Goal: Task Accomplishment & Management: Manage account settings

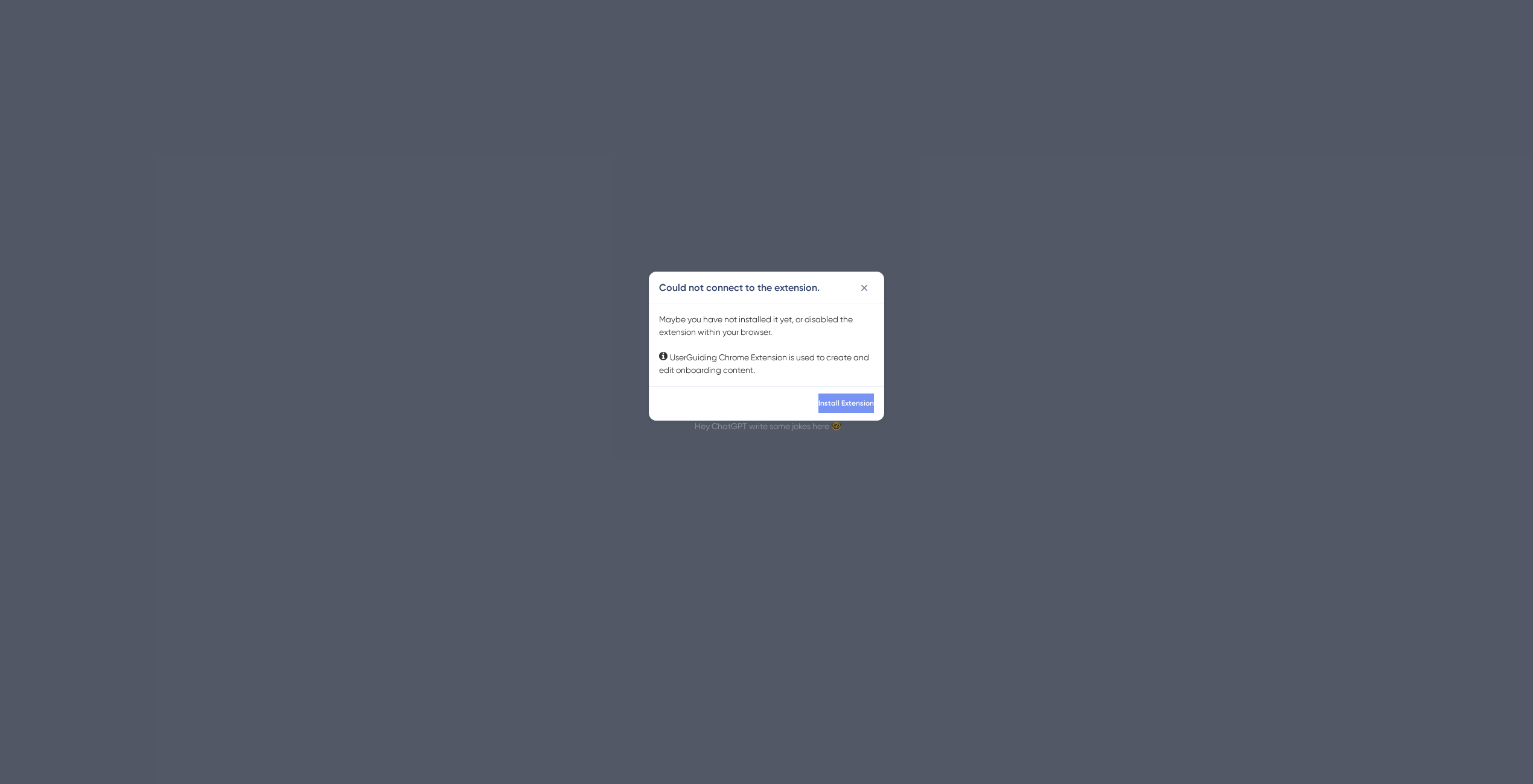
click at [829, 396] on button "Install Extension" at bounding box center [846, 403] width 55 height 19
click at [866, 284] on icon at bounding box center [863, 287] width 12 height 12
click at [844, 404] on span "Install Extension" at bounding box center [826, 403] width 55 height 9
click at [839, 402] on span "Install Extension" at bounding box center [826, 403] width 55 height 9
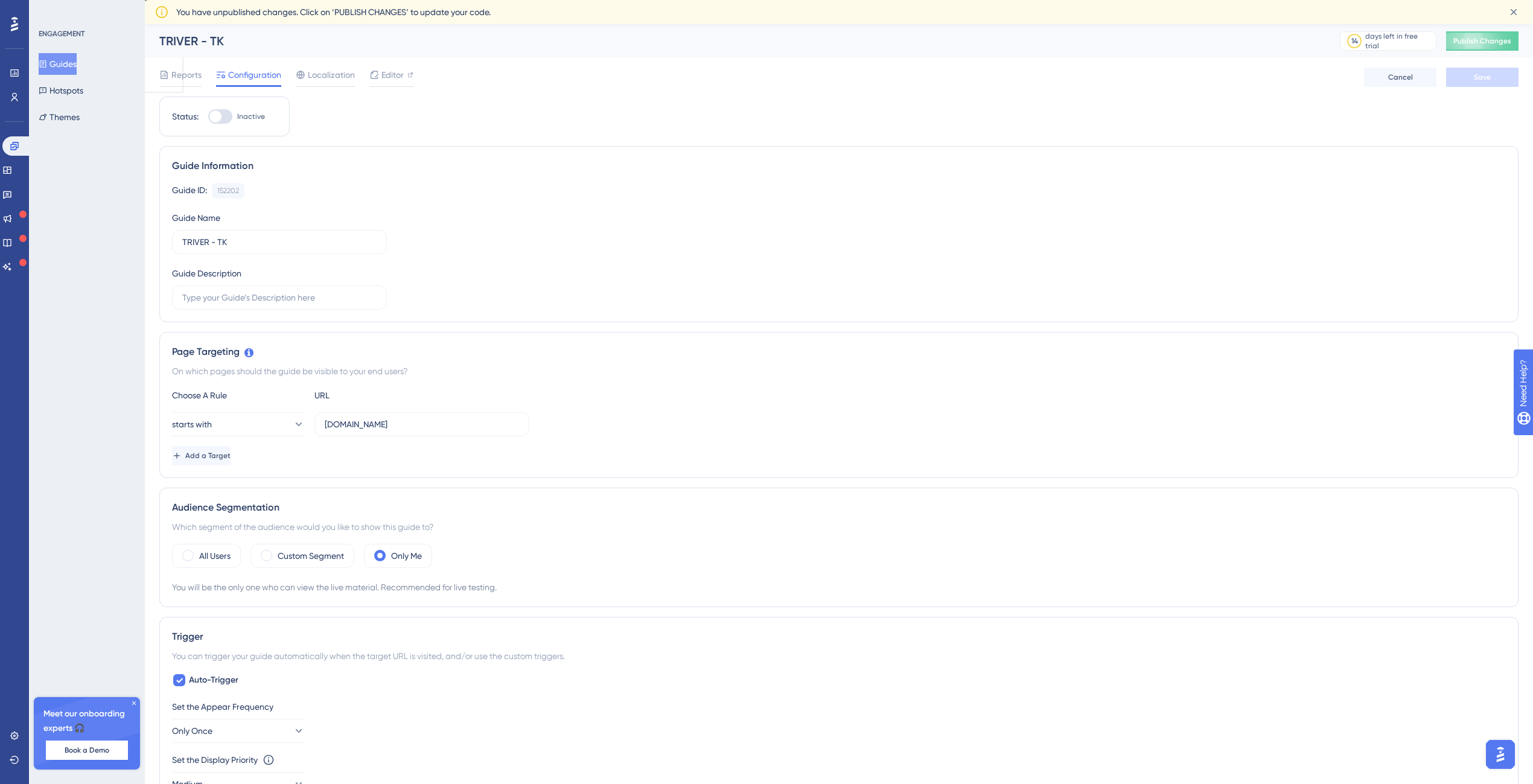
click at [232, 119] on div at bounding box center [220, 116] width 24 height 15
click at [208, 117] on input "Inactive" at bounding box center [208, 116] width 1 height 1
checkbox input "false"
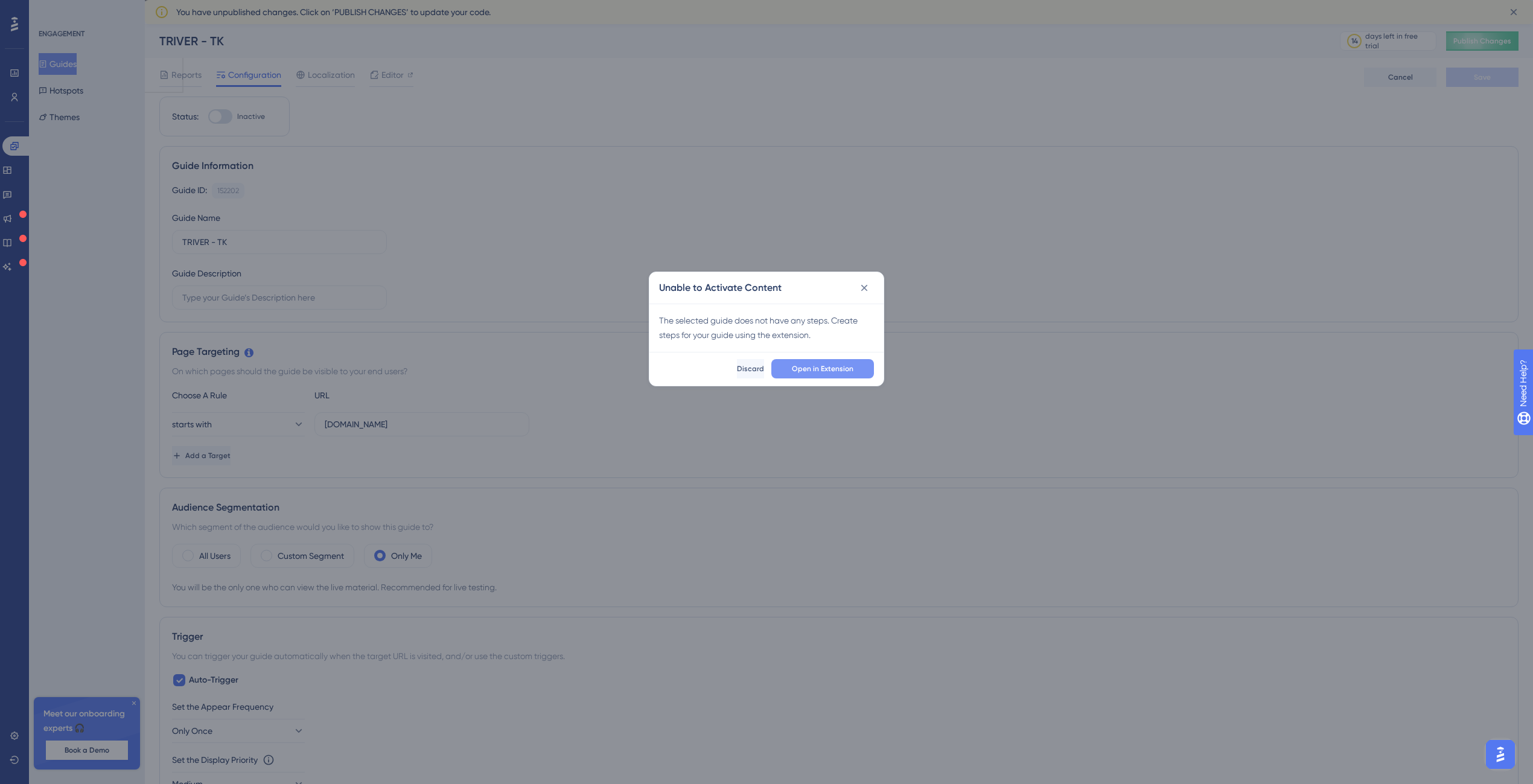
click at [805, 373] on button "Open in Extension" at bounding box center [822, 368] width 103 height 19
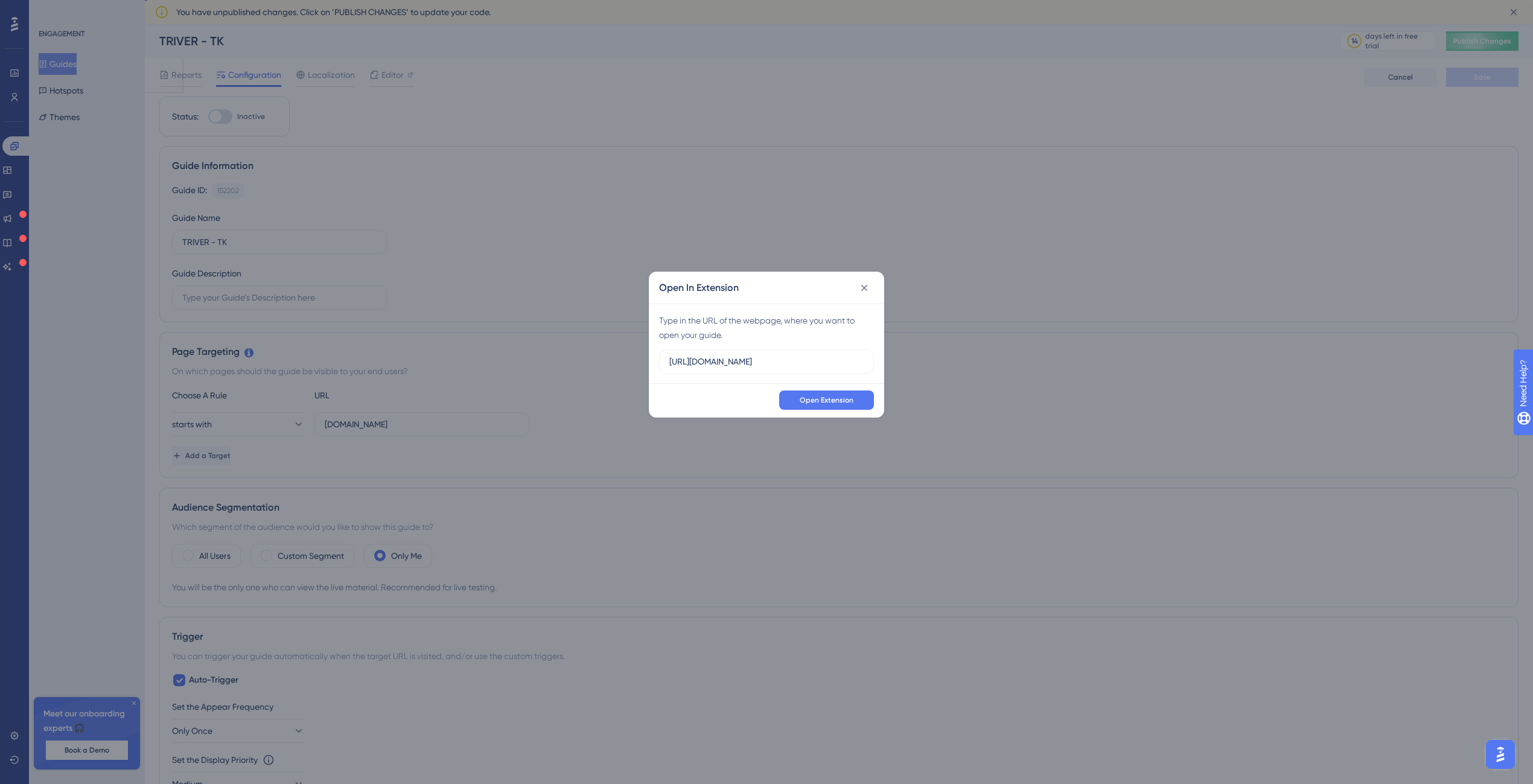
type input "[URL][DOMAIN_NAME]"
click at [865, 290] on icon at bounding box center [863, 287] width 12 height 12
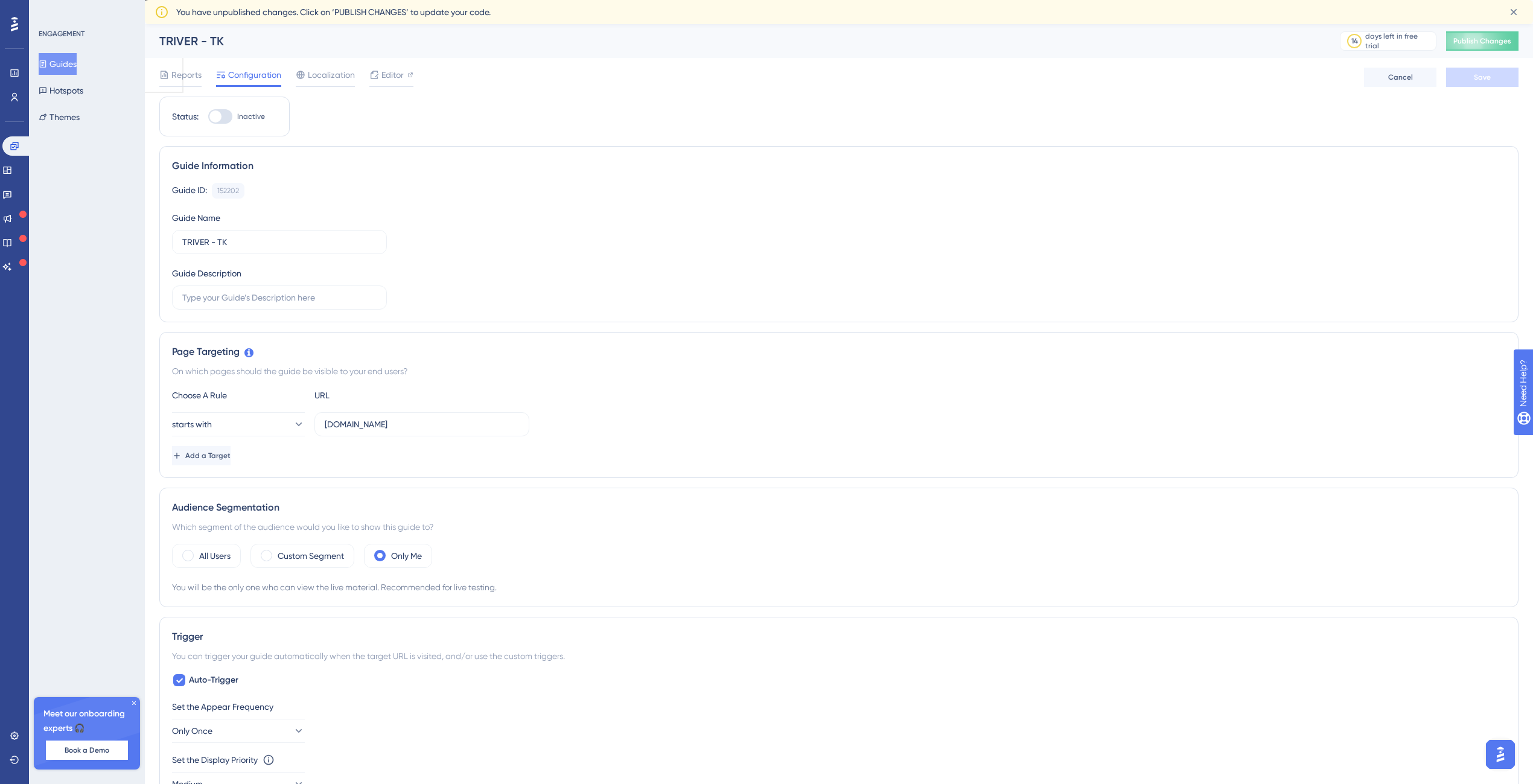
click at [223, 119] on div at bounding box center [220, 116] width 24 height 15
click at [208, 117] on input "Inactive" at bounding box center [208, 116] width 1 height 1
checkbox input "true"
click at [1486, 42] on span "Publish Changes" at bounding box center [1481, 41] width 58 height 9
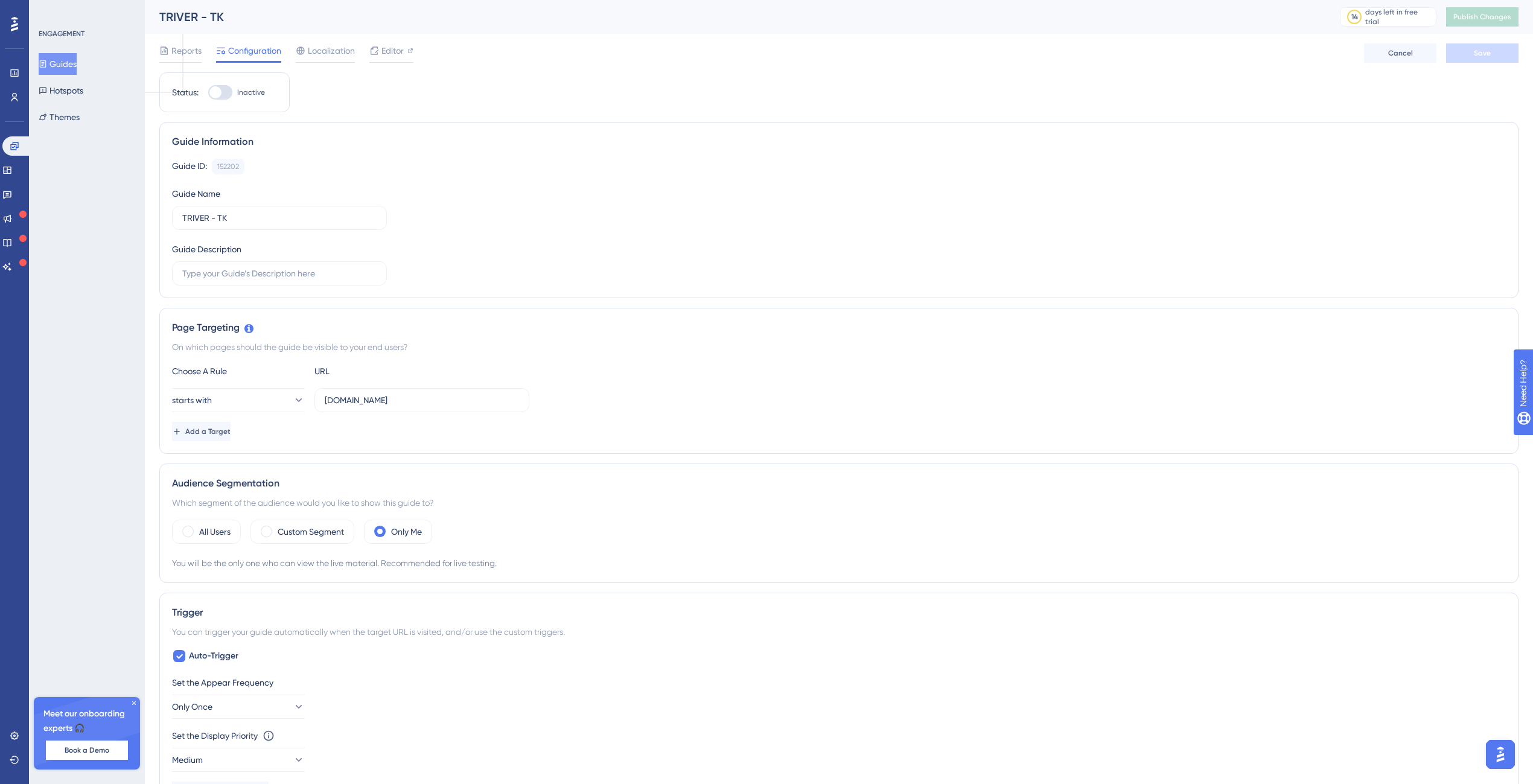
click at [224, 94] on div at bounding box center [220, 92] width 24 height 15
click at [208, 93] on input "Inactive" at bounding box center [208, 92] width 1 height 1
checkbox input "true"
click at [1475, 63] on div "Reports Configuration Localization Editor Cancel Save" at bounding box center [839, 54] width 1358 height 39
click at [1475, 60] on button "Save" at bounding box center [1482, 53] width 72 height 19
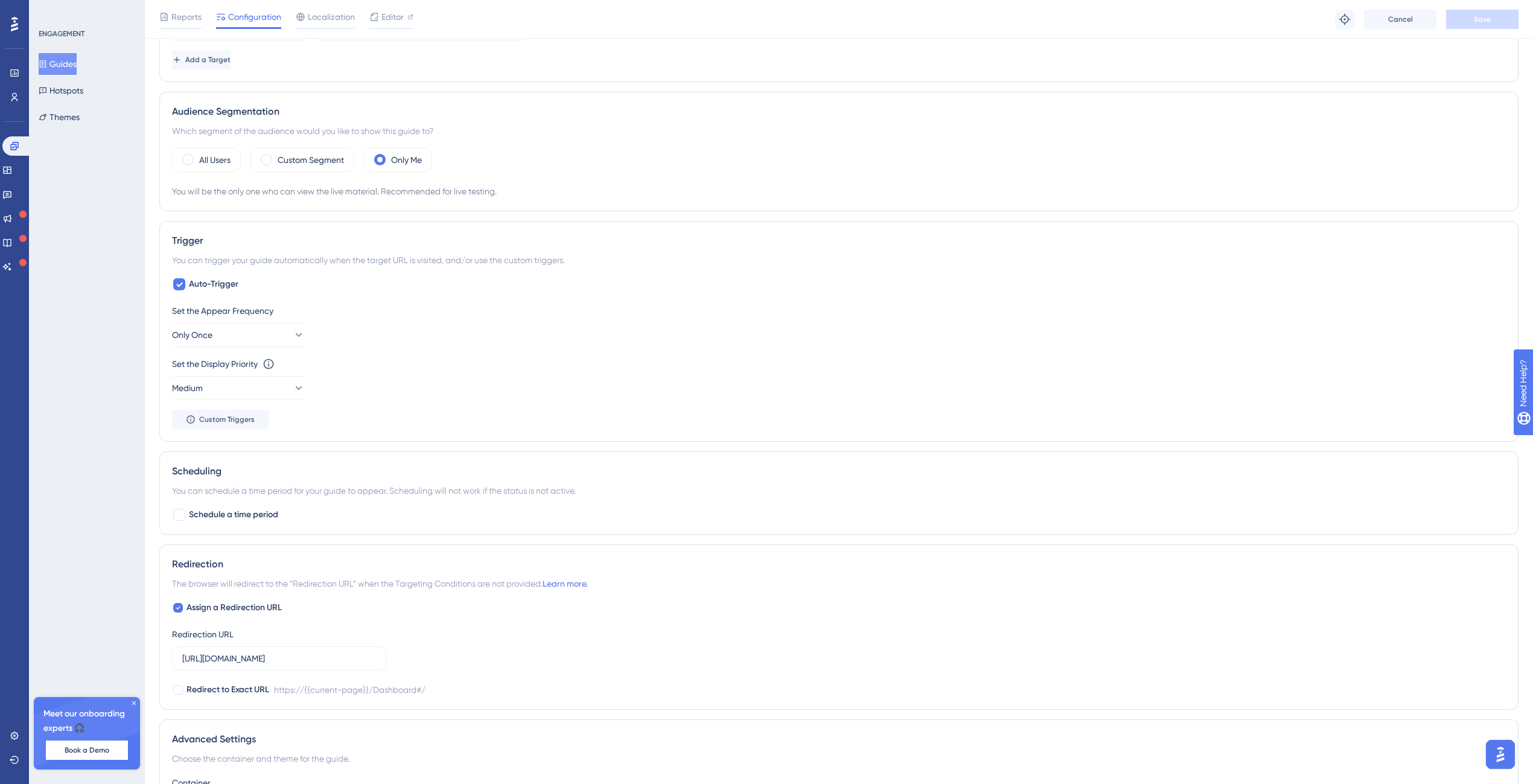
scroll to position [396, 0]
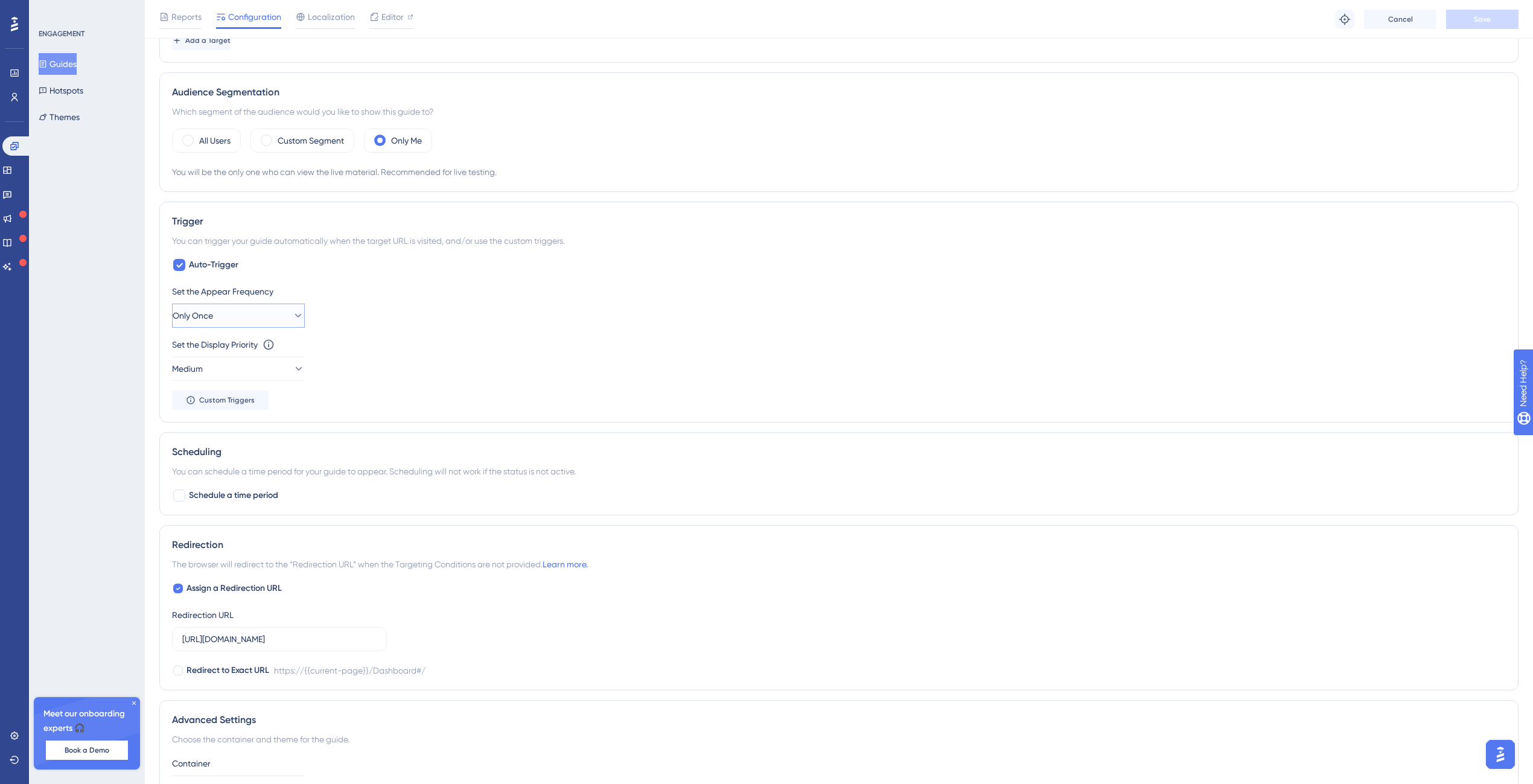
click at [244, 321] on button "Only Once" at bounding box center [238, 316] width 133 height 24
click at [215, 497] on span "Always" at bounding box center [202, 498] width 27 height 15
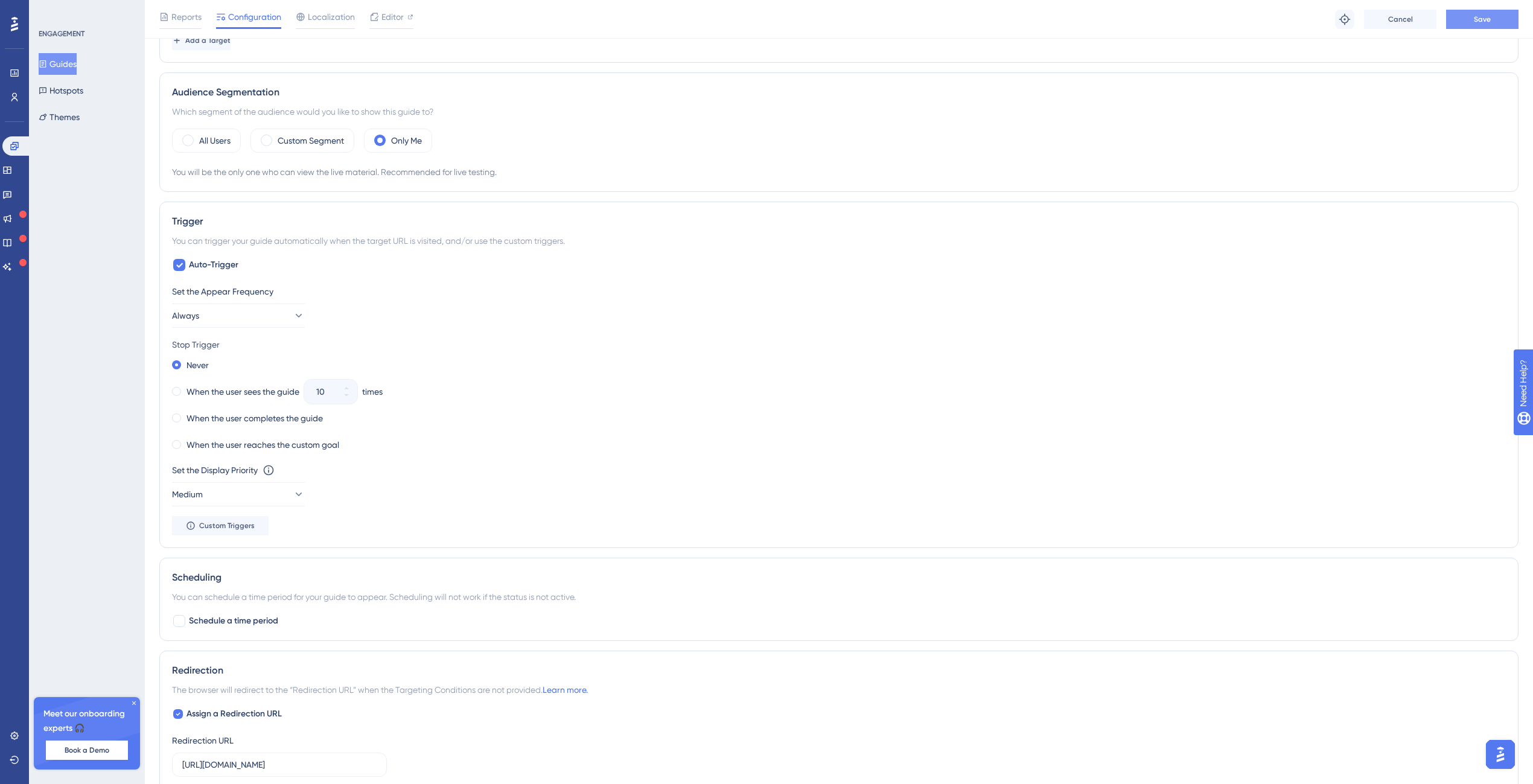
click at [1506, 23] on button "Save" at bounding box center [1482, 18] width 72 height 19
click at [233, 323] on button "Always" at bounding box center [238, 316] width 133 height 24
click at [227, 344] on div "Only Once Only Once" at bounding box center [238, 353] width 98 height 24
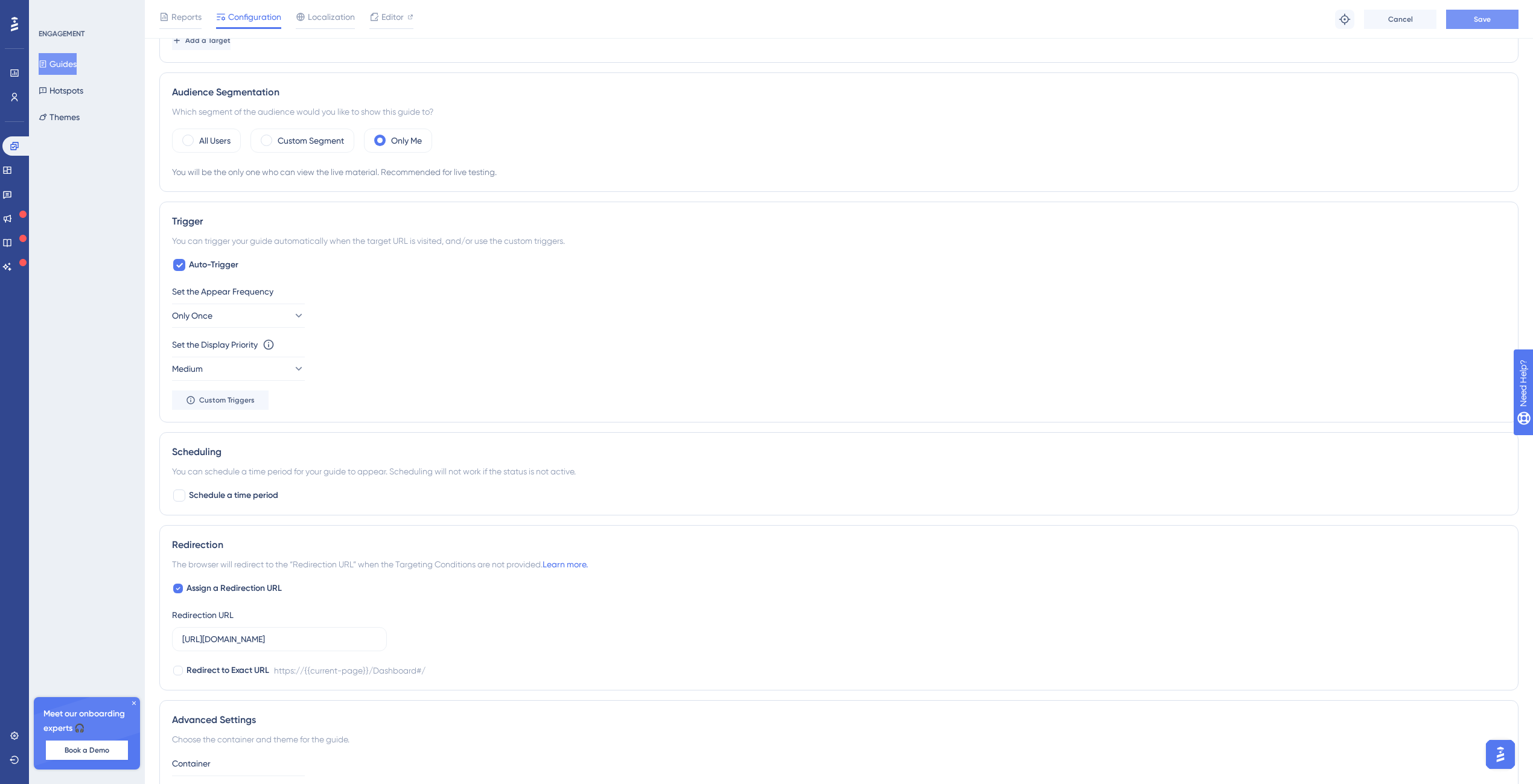
click at [1493, 21] on button "Save" at bounding box center [1482, 18] width 72 height 19
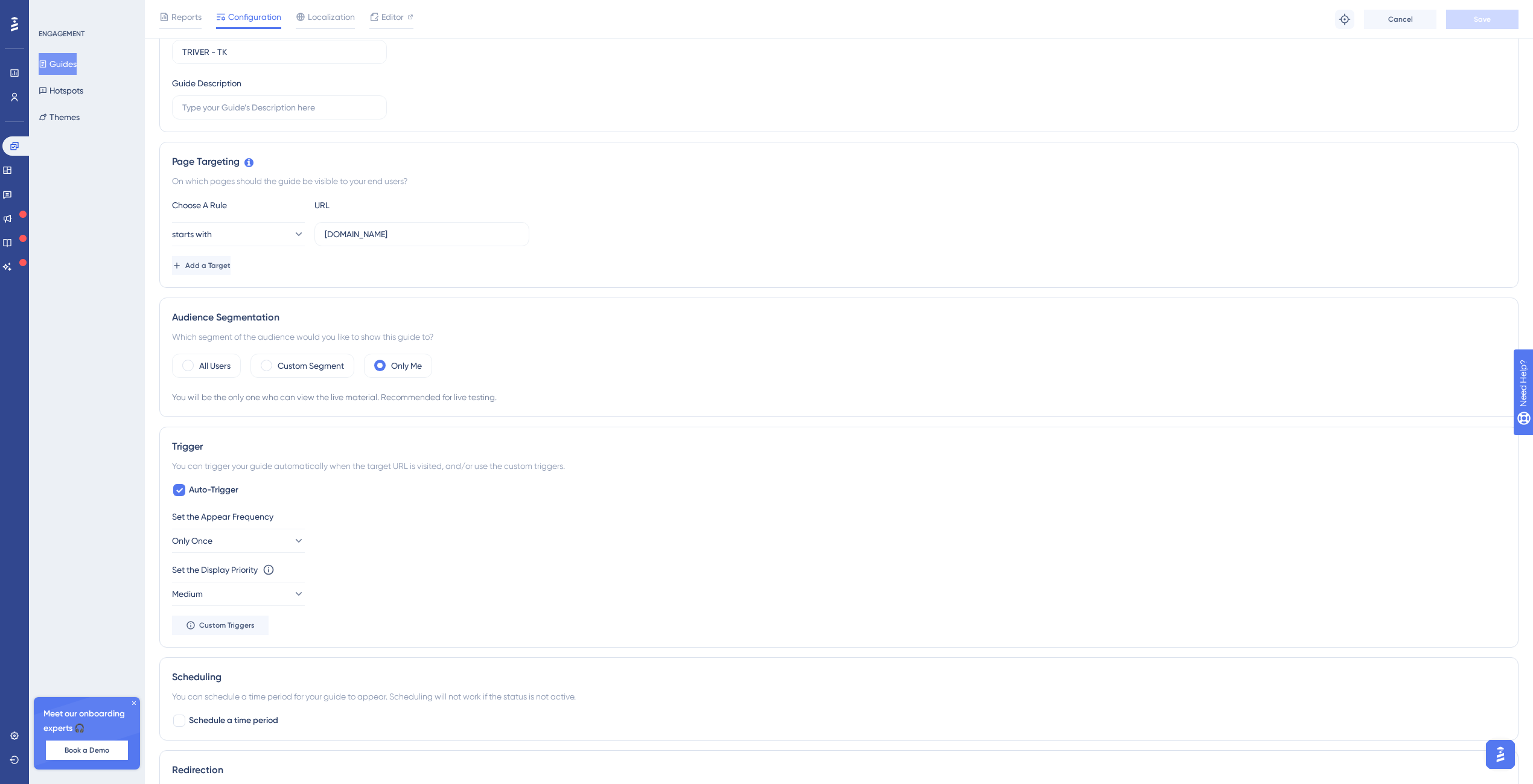
scroll to position [0, 0]
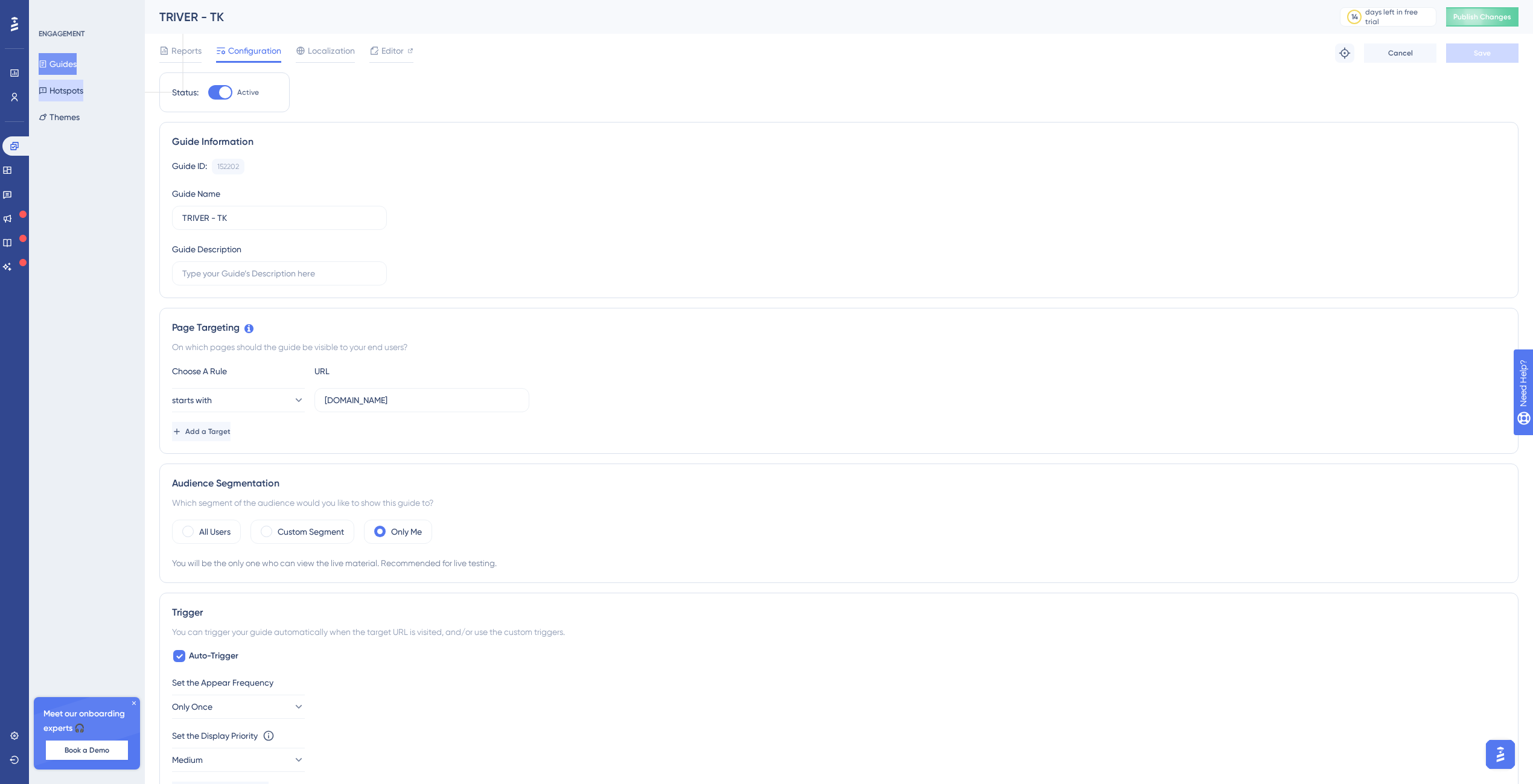
click at [79, 83] on button "Hotspots" at bounding box center [61, 90] width 44 height 22
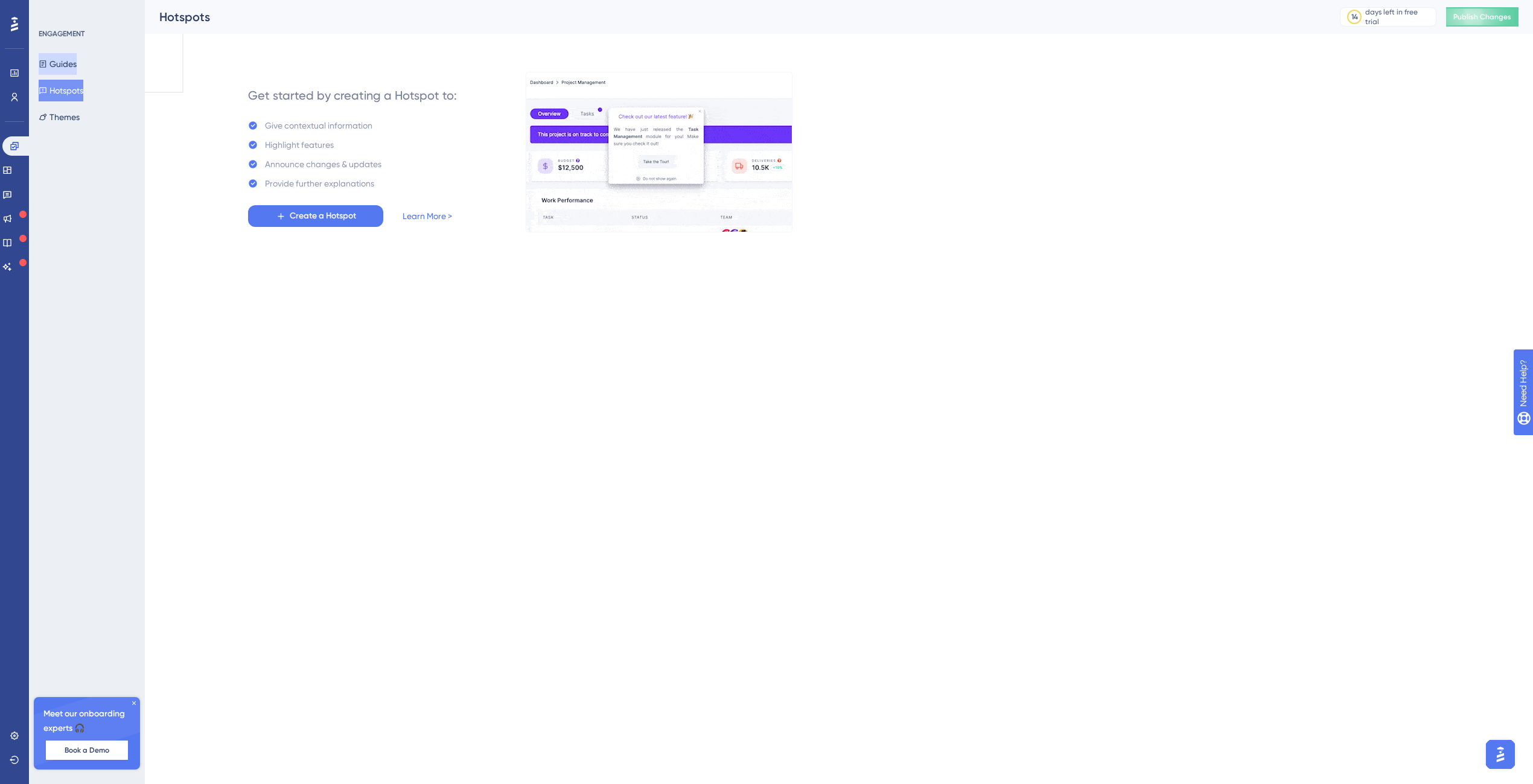
click at [77, 66] on button "Guides" at bounding box center [57, 65] width 38 height 22
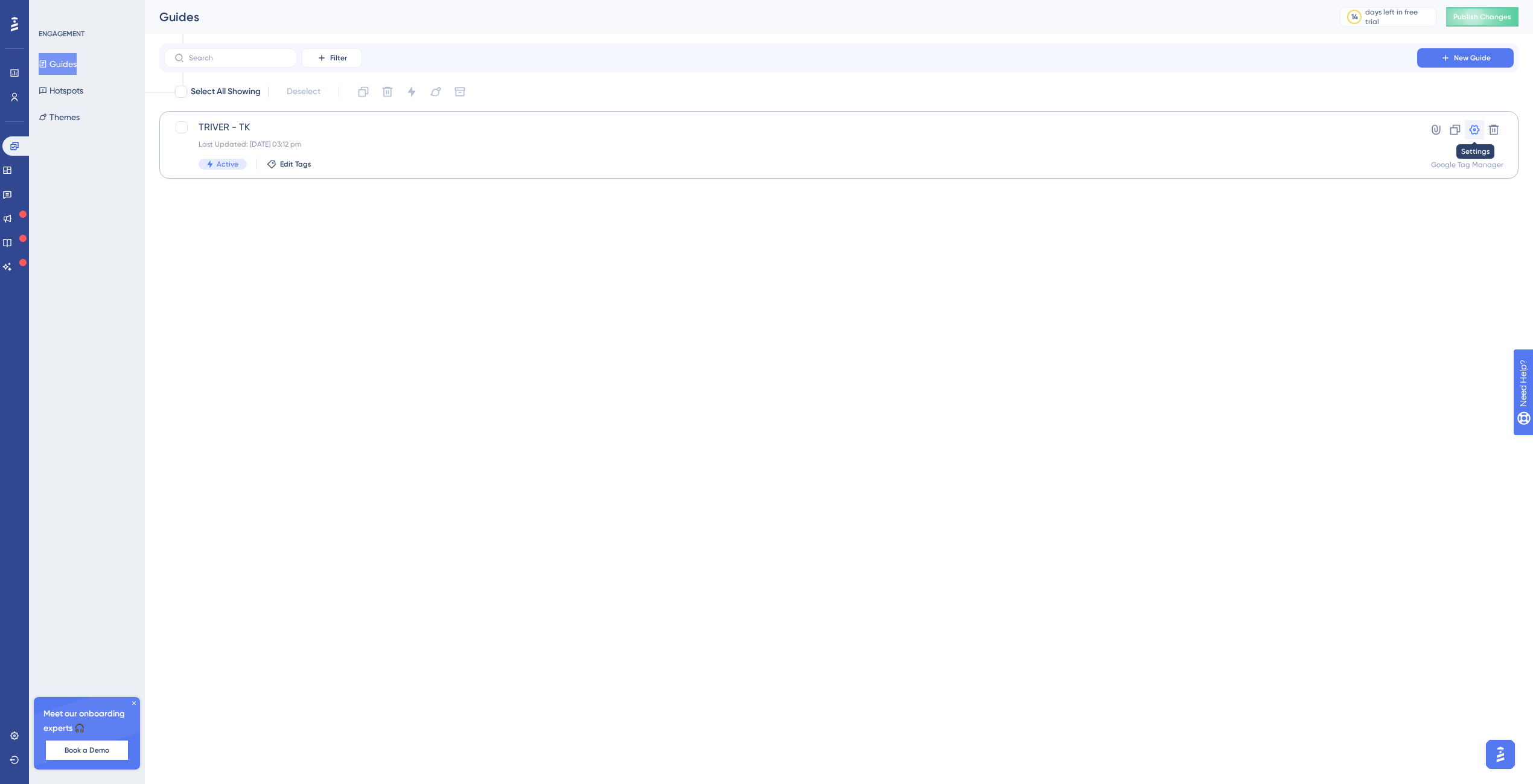
click at [1474, 131] on icon at bounding box center [1474, 129] width 12 height 12
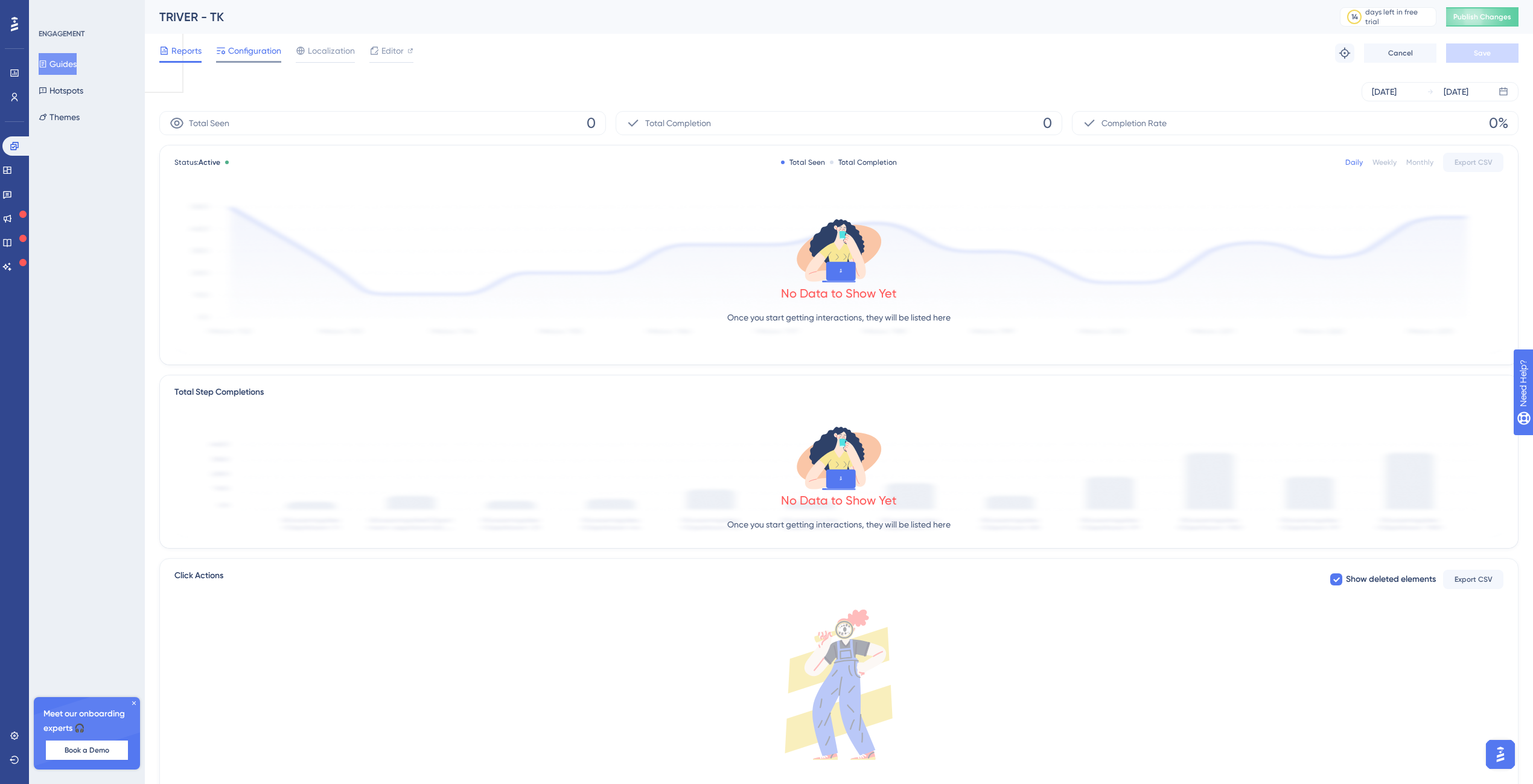
click at [221, 56] on div at bounding box center [221, 51] width 9 height 15
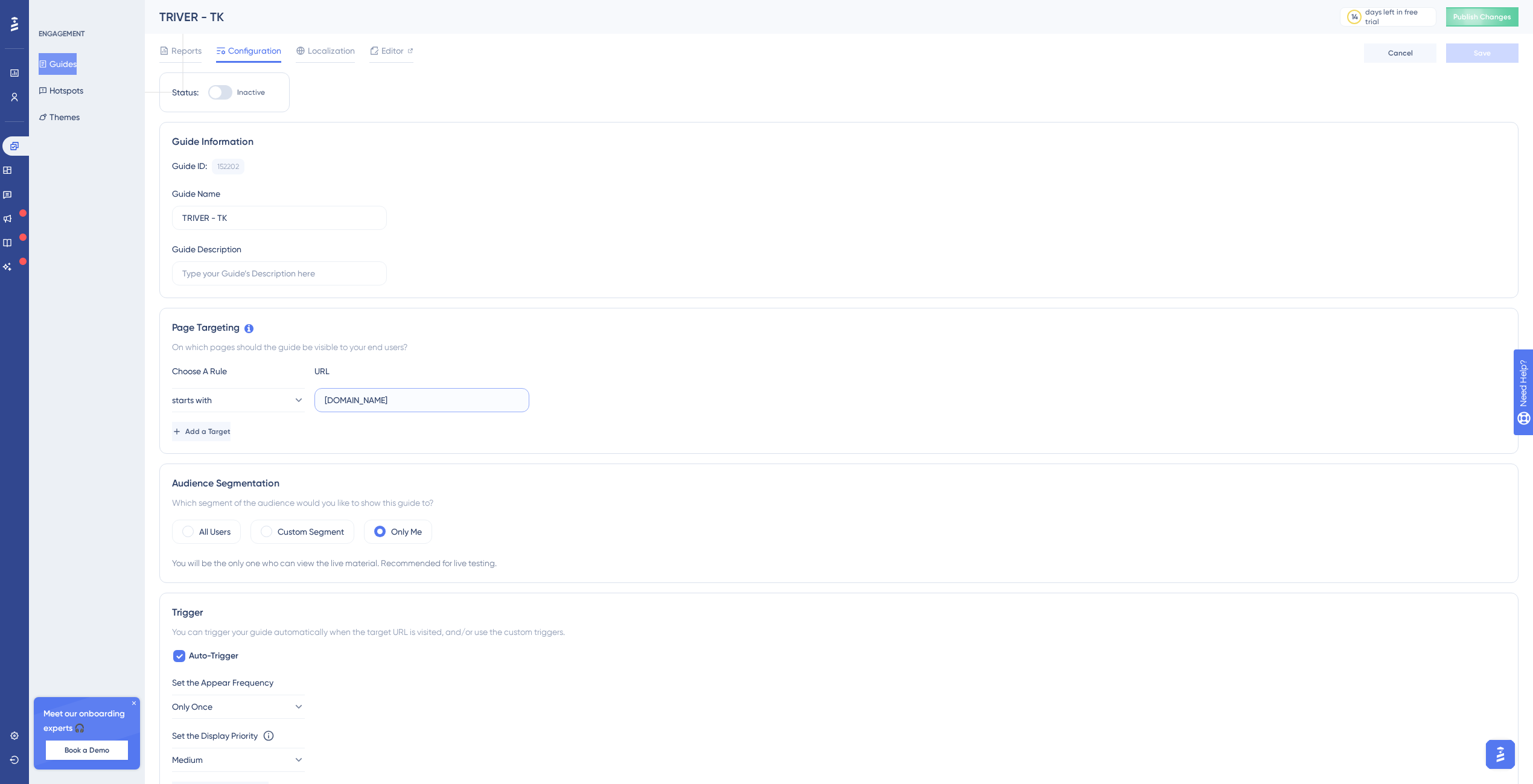
click at [362, 405] on input "[DOMAIN_NAME]" at bounding box center [422, 400] width 194 height 13
paste input "https://"
type input "[URL][DOMAIN_NAME]"
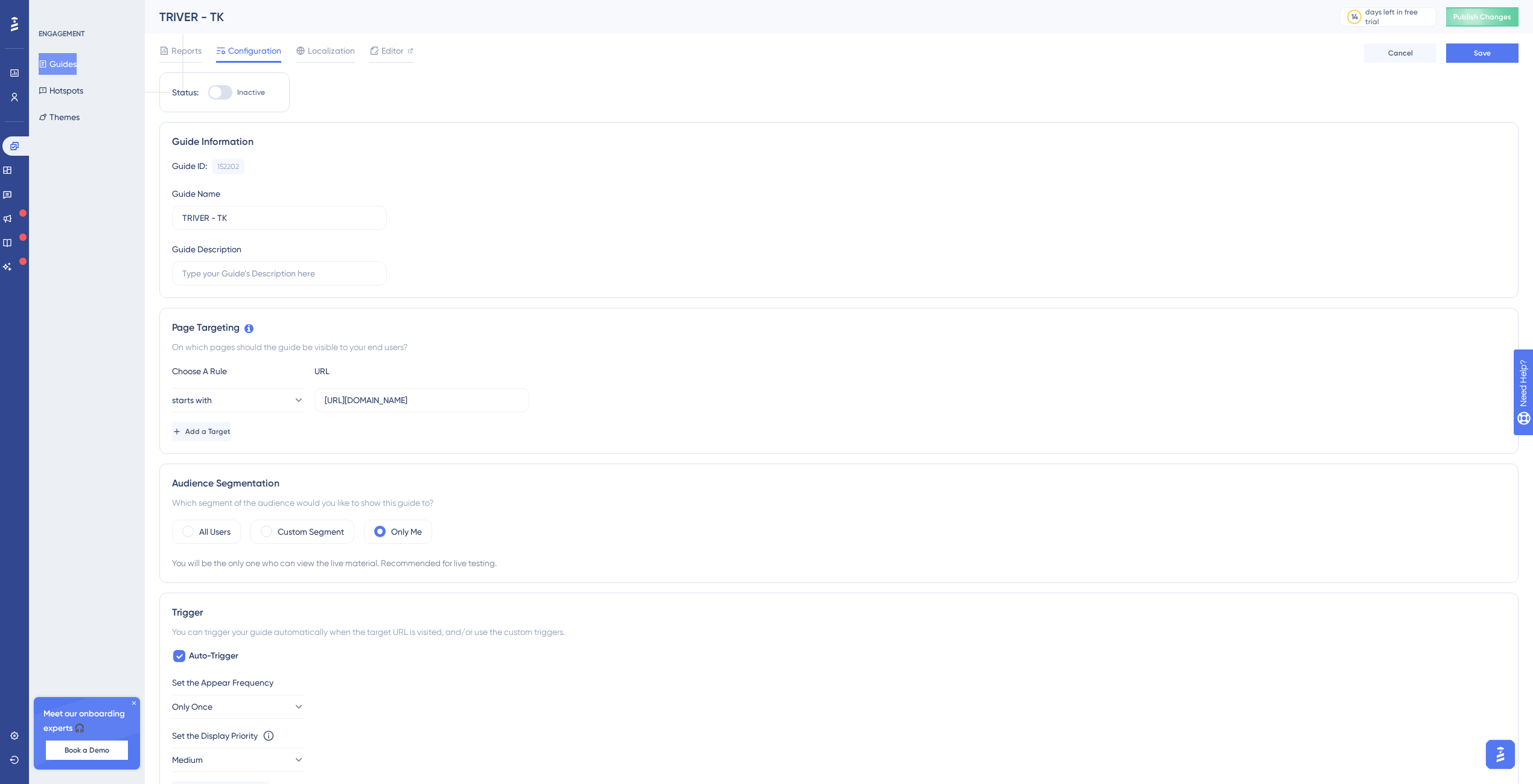
click at [422, 434] on div "Add a Target" at bounding box center [839, 431] width 1334 height 19
click at [1499, 54] on button "Save" at bounding box center [1482, 53] width 72 height 19
click at [1480, 11] on button "Publish Changes" at bounding box center [1482, 17] width 72 height 19
click at [359, 401] on input "[URL][DOMAIN_NAME]" at bounding box center [422, 400] width 194 height 13
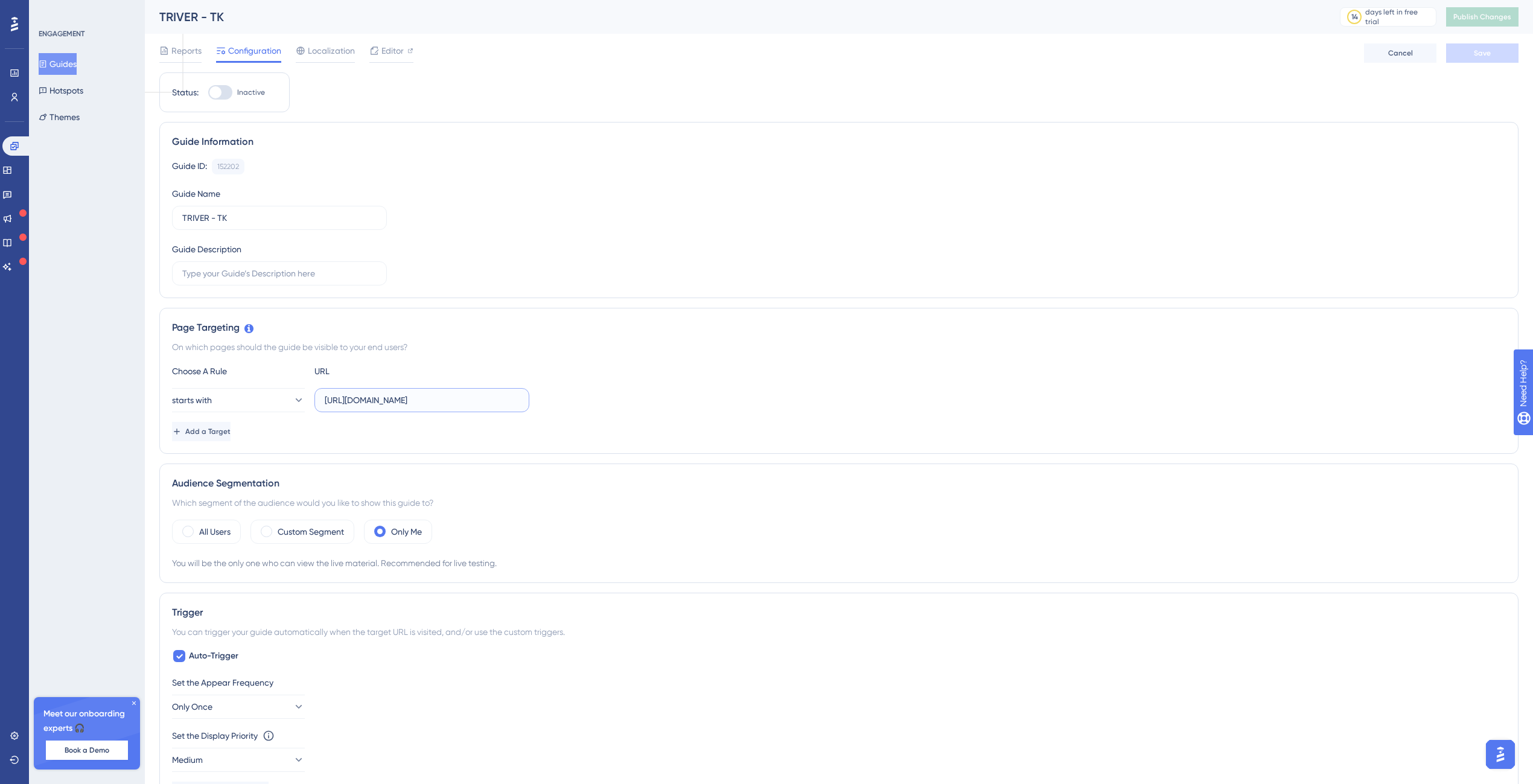
click at [359, 401] on input "[URL][DOMAIN_NAME]" at bounding box center [422, 400] width 194 height 13
click at [493, 440] on div "Add a Target" at bounding box center [839, 431] width 1334 height 19
click at [459, 406] on input "text" at bounding box center [422, 400] width 194 height 13
click at [443, 408] on label at bounding box center [421, 400] width 215 height 24
click at [443, 406] on input "text" at bounding box center [422, 400] width 194 height 13
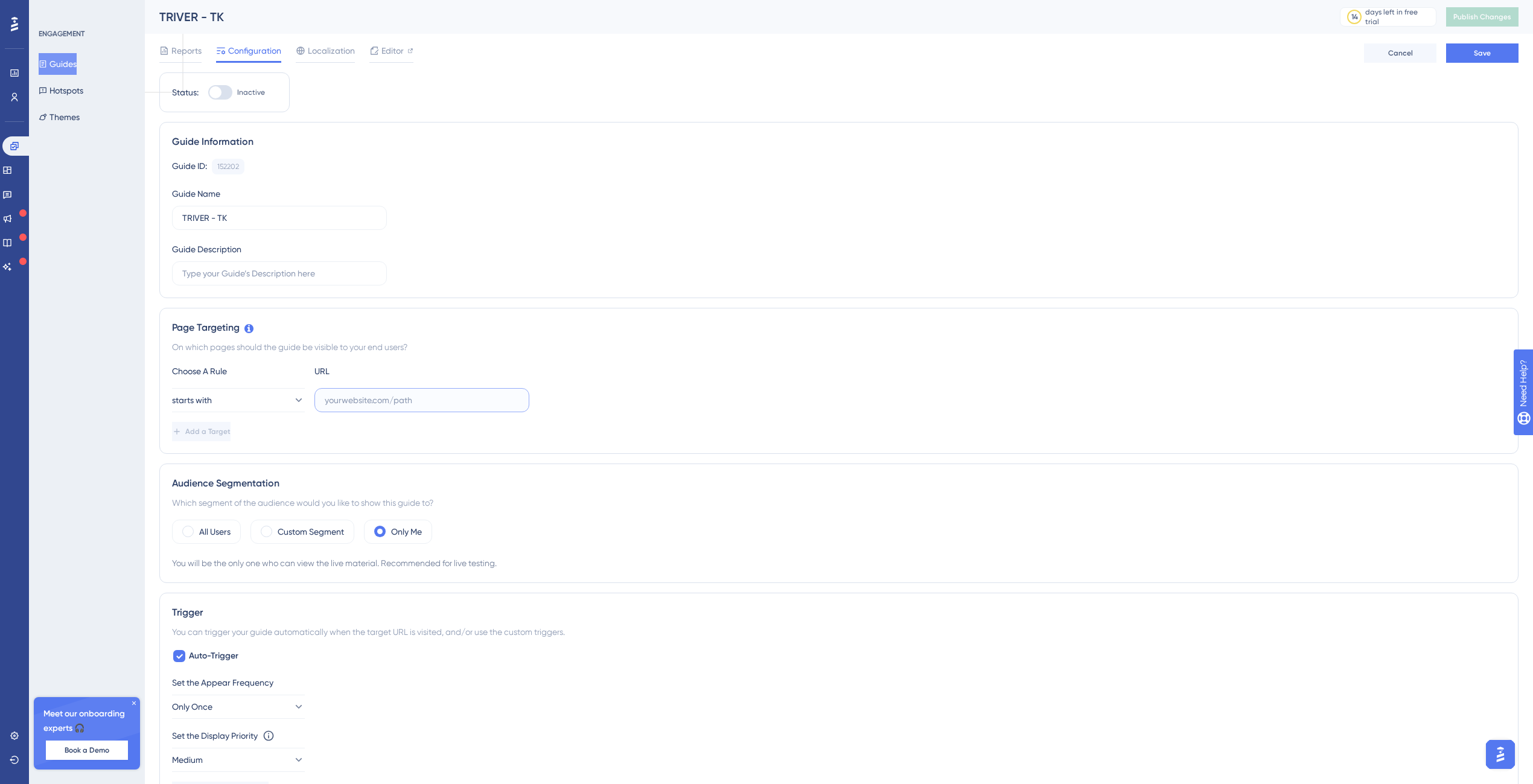
paste input "[URL][DOMAIN_NAME]"
type input "[URL][DOMAIN_NAME]"
click at [231, 434] on button "Add a Target" at bounding box center [200, 431] width 58 height 19
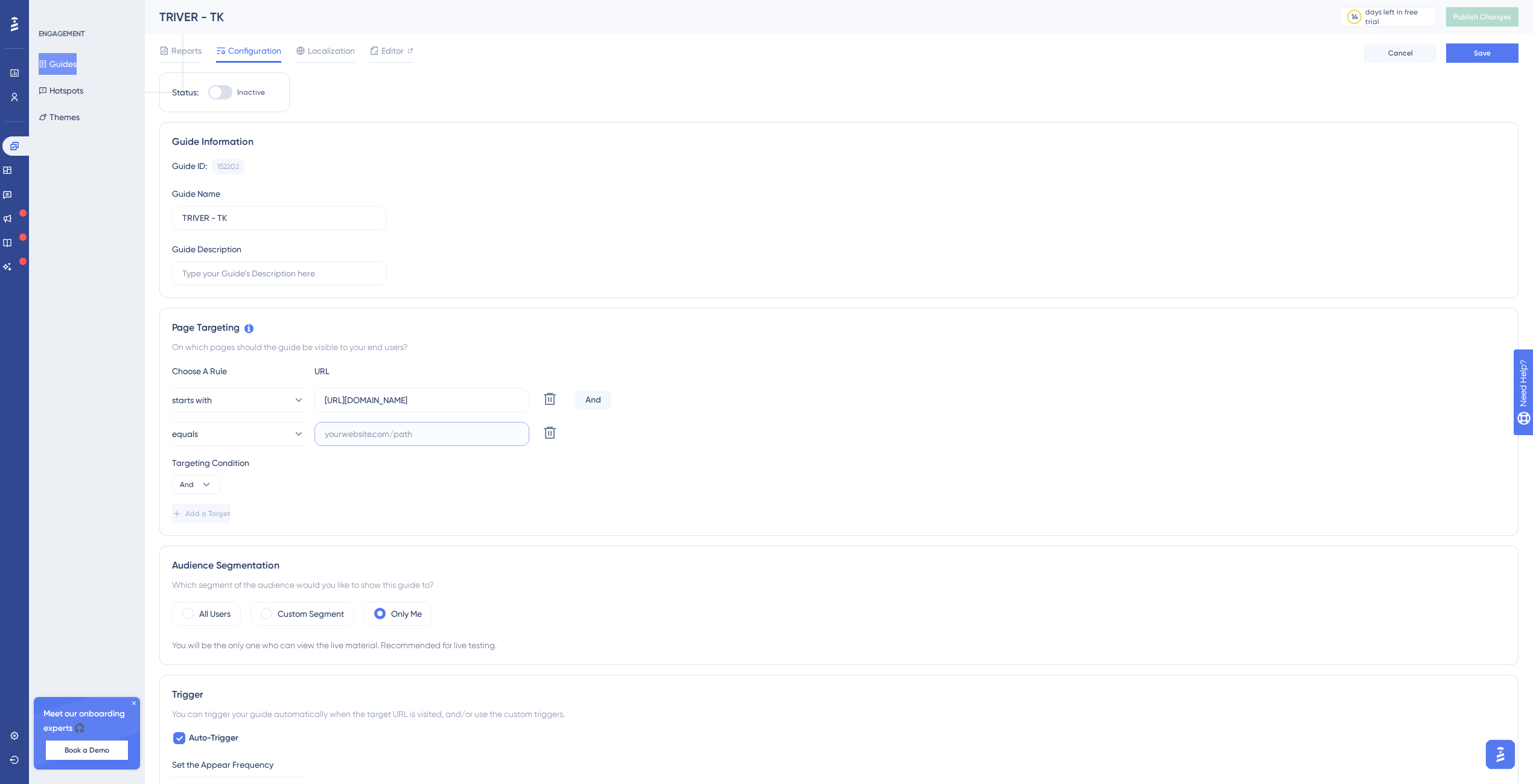
click at [356, 435] on input "text" at bounding box center [422, 434] width 194 height 13
paste input "[URL][DOMAIN_NAME]"
click at [469, 443] on label "[URL][DOMAIN_NAME]" at bounding box center [421, 434] width 215 height 24
click at [469, 440] on input "[URL][DOMAIN_NAME]" at bounding box center [422, 434] width 194 height 13
click at [469, 441] on label "[URL][DOMAIN_NAME]" at bounding box center [421, 434] width 215 height 24
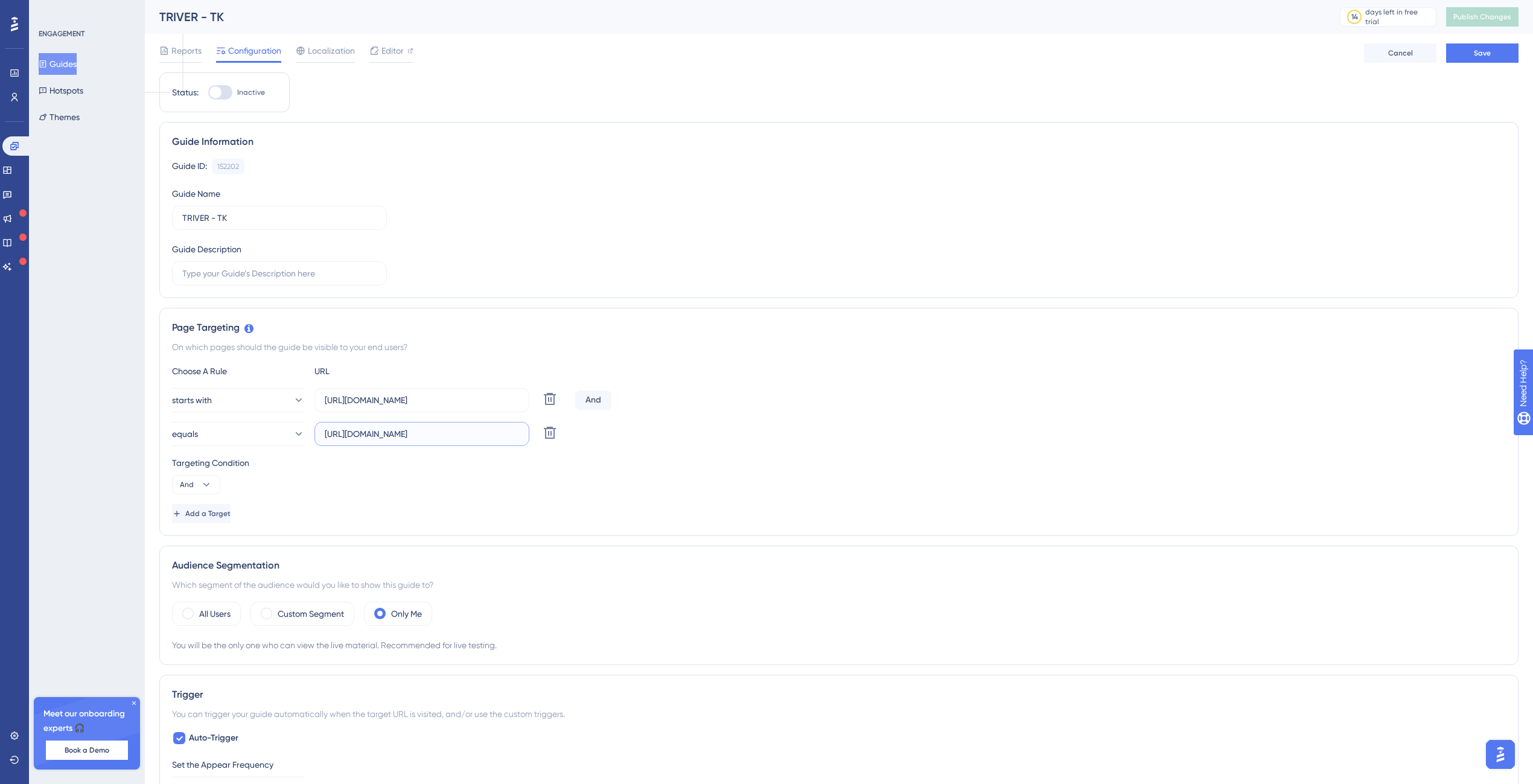
click at [469, 440] on input "[URL][DOMAIN_NAME]" at bounding box center [422, 434] width 194 height 13
click at [469, 441] on label "[URL][DOMAIN_NAME]" at bounding box center [421, 434] width 215 height 24
click at [469, 440] on input "[URL][DOMAIN_NAME]" at bounding box center [422, 434] width 194 height 13
click at [341, 428] on input "[URL][DOMAIN_NAME]" at bounding box center [422, 434] width 194 height 13
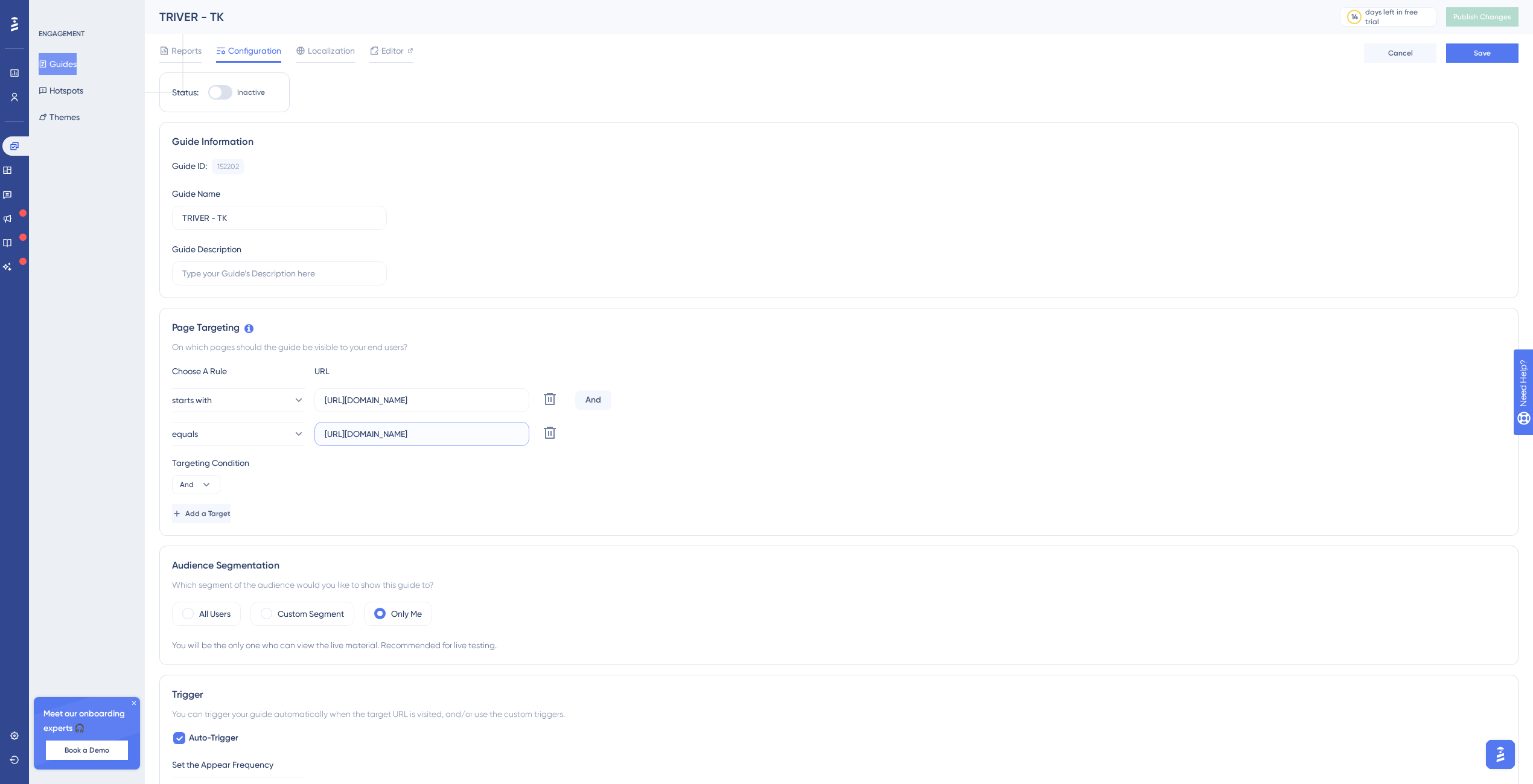
click at [341, 428] on input "[URL][DOMAIN_NAME]" at bounding box center [422, 434] width 194 height 13
paste input "Dashboard#/"
type input "[URL][DOMAIN_NAME]"
click at [677, 452] on div "Choose A Rule URL starts with [URL][DOMAIN_NAME] Delete And equals [URL][DOMAIN…" at bounding box center [839, 443] width 1334 height 160
click at [598, 402] on div "And" at bounding box center [593, 400] width 36 height 19
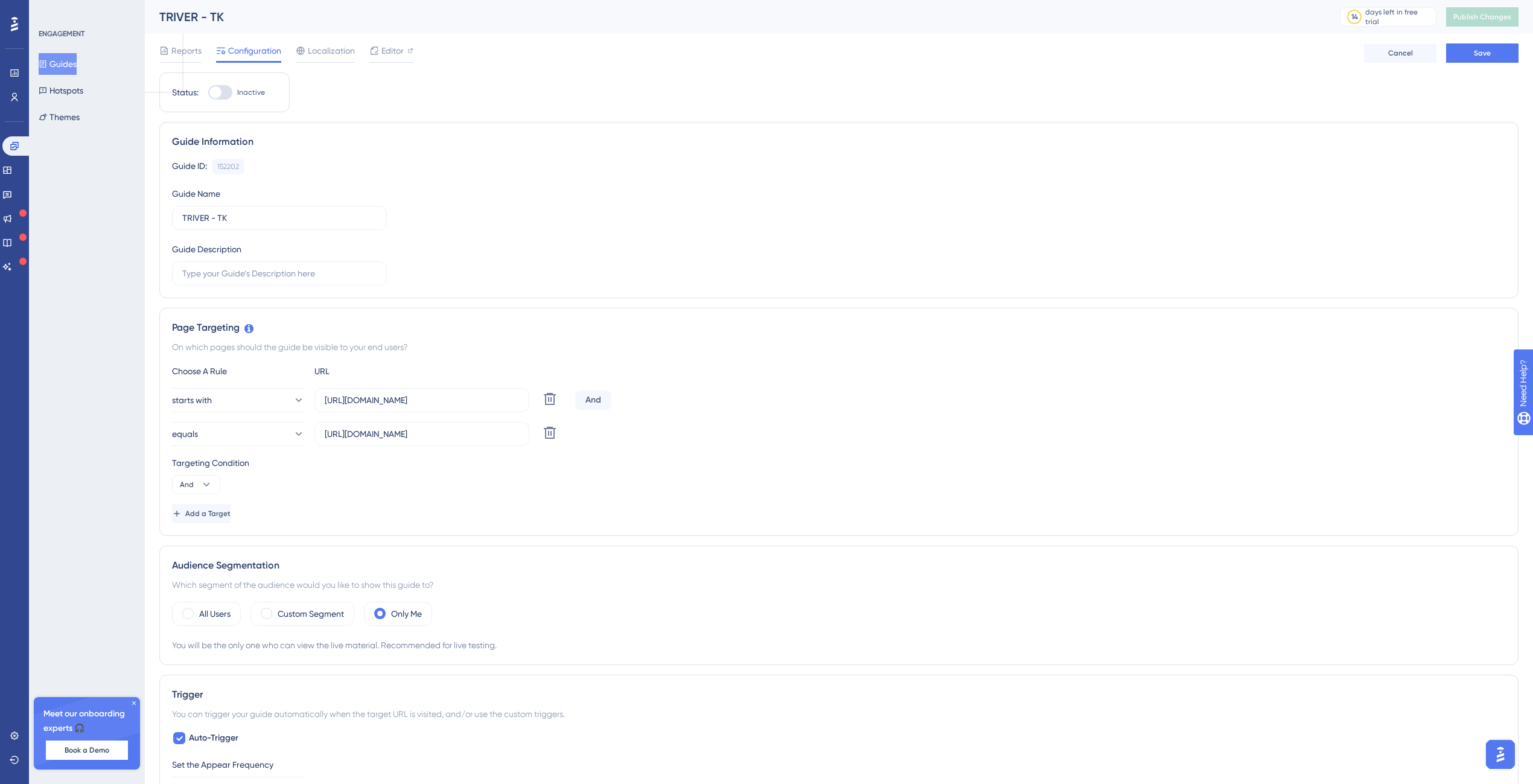
click at [591, 400] on div "And" at bounding box center [593, 400] width 36 height 19
click at [575, 411] on div "starts with [URL][DOMAIN_NAME] Delete And" at bounding box center [839, 400] width 1334 height 24
click at [190, 487] on span "And" at bounding box center [187, 484] width 14 height 9
click at [187, 538] on span "Or" at bounding box center [189, 543] width 9 height 15
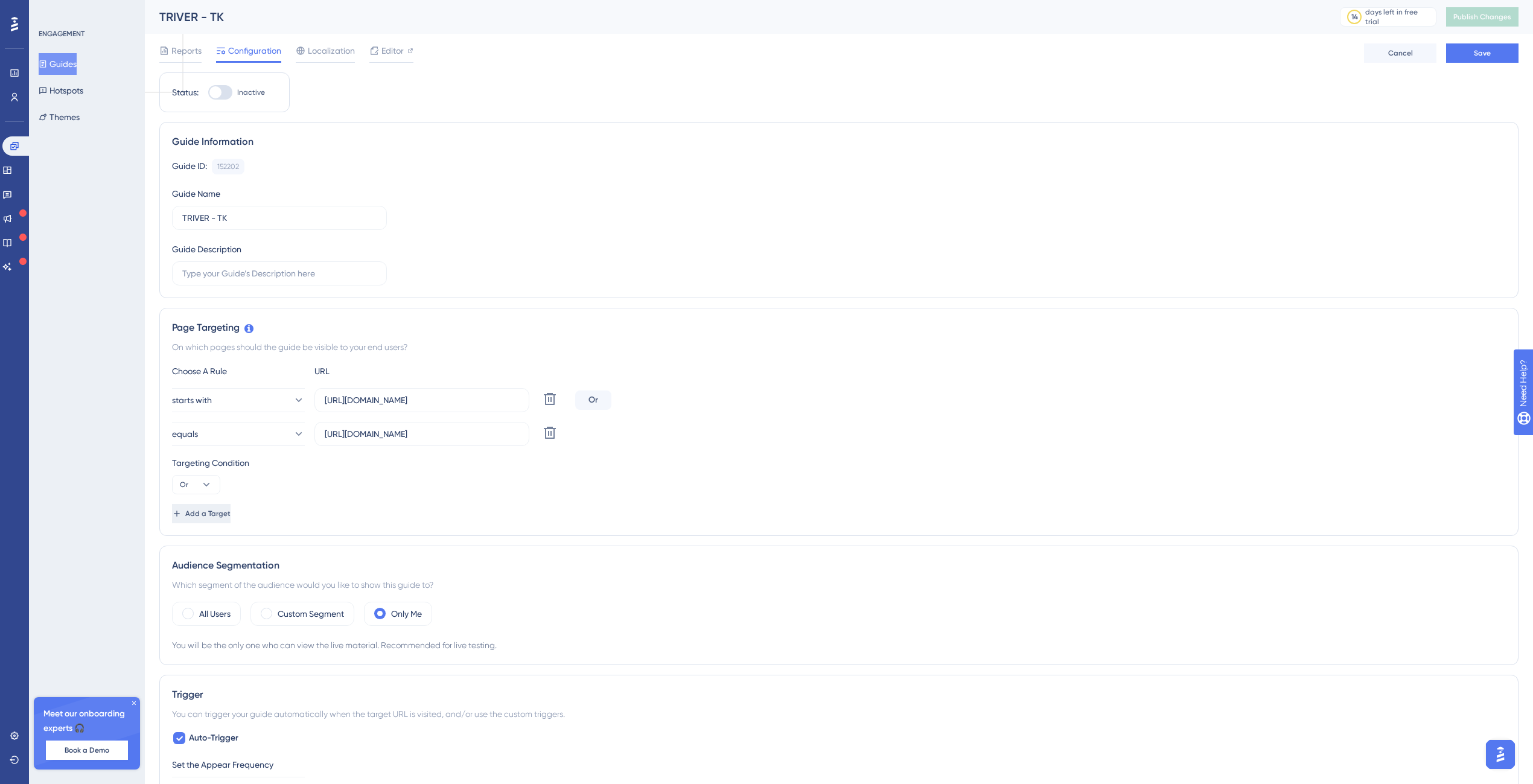
click at [231, 520] on button "Add a Target" at bounding box center [200, 513] width 58 height 19
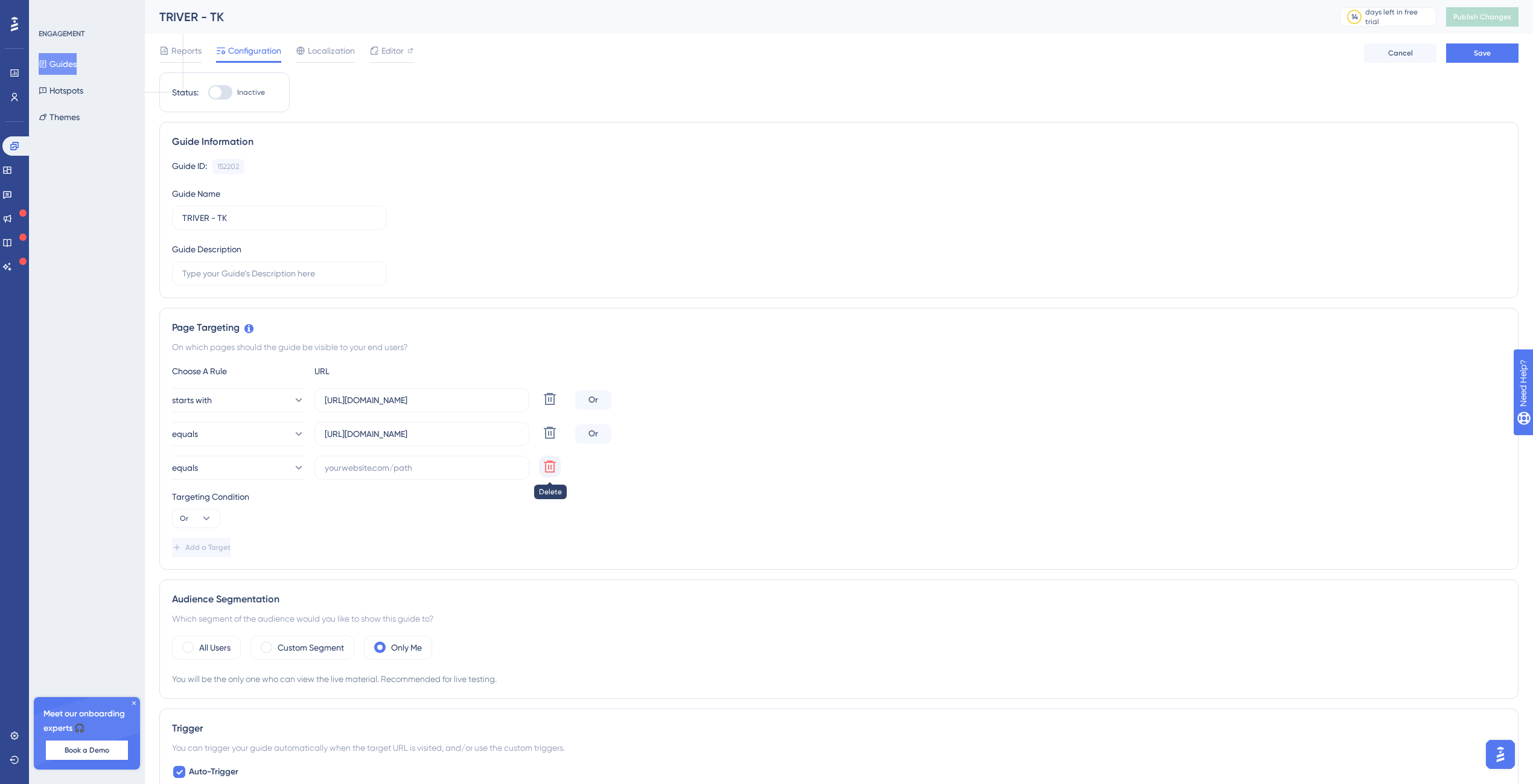
click at [546, 463] on icon at bounding box center [549, 466] width 12 height 12
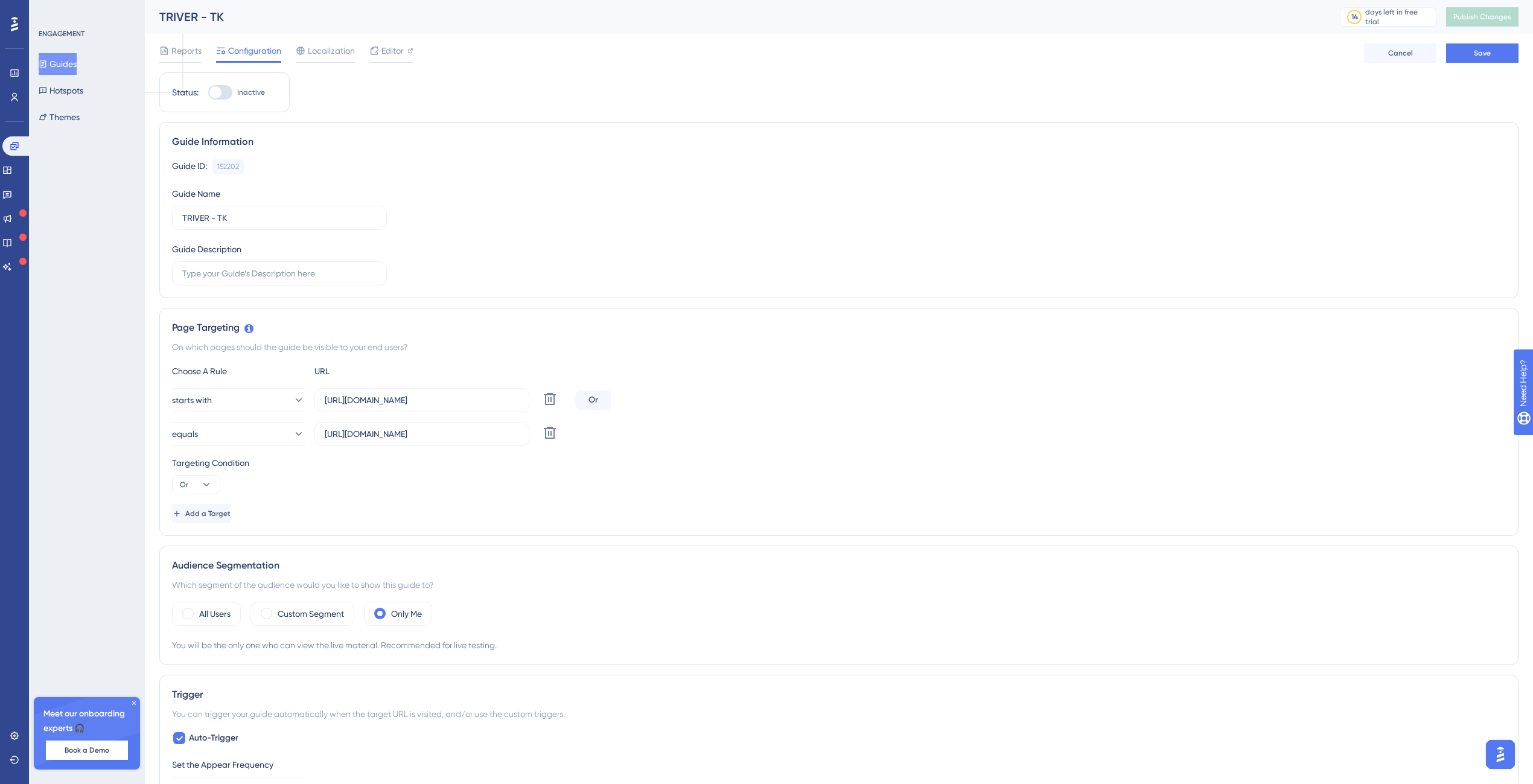
click at [1468, 39] on div "Reports Configuration Localization Editor Cancel Save" at bounding box center [839, 54] width 1358 height 39
click at [1474, 46] on button "Save" at bounding box center [1482, 53] width 72 height 19
click at [1502, 20] on span "Publish Changes" at bounding box center [1481, 17] width 58 height 9
click at [225, 91] on div at bounding box center [220, 92] width 24 height 15
click at [208, 92] on input "Inactive" at bounding box center [208, 92] width 1 height 1
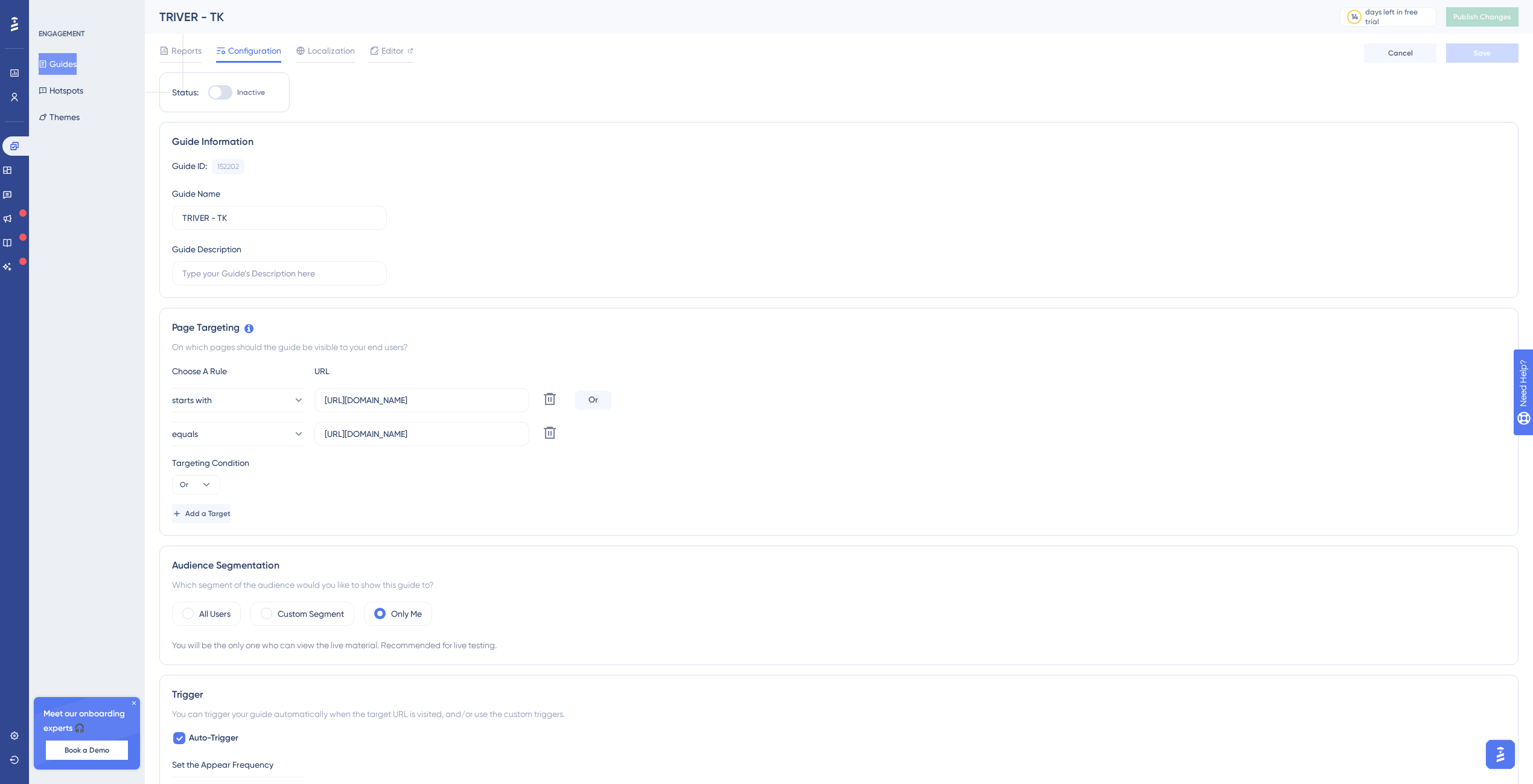
checkbox input "true"
click at [1474, 54] on span "Save" at bounding box center [1482, 53] width 17 height 9
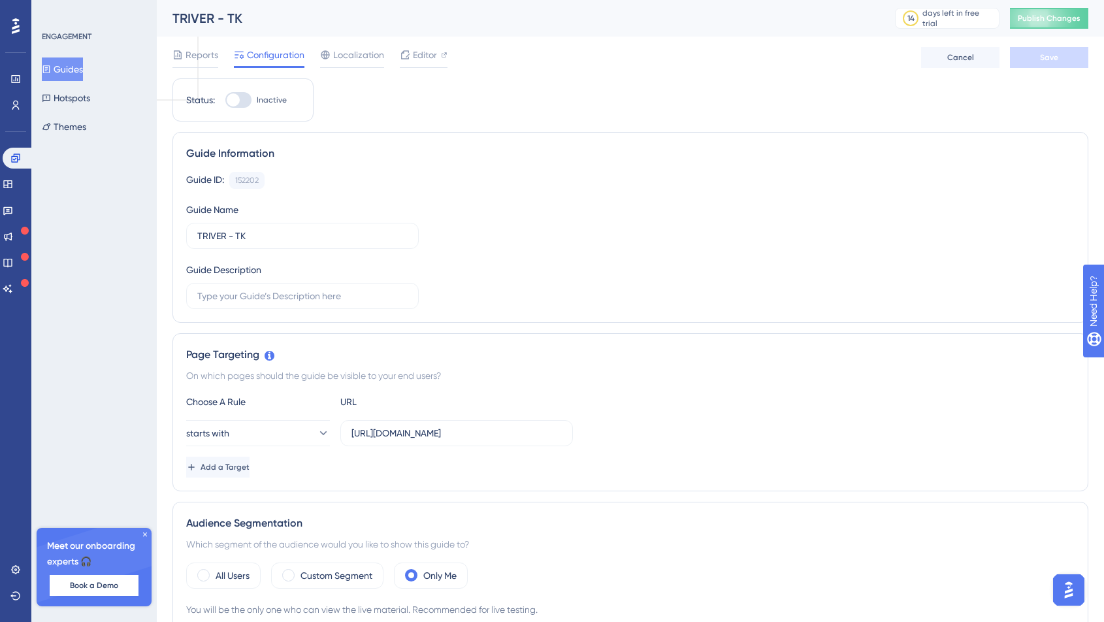
click at [149, 534] on div "Meet our onboarding experts 🎧 Book a Demo" at bounding box center [94, 567] width 115 height 78
click at [144, 534] on icon at bounding box center [145, 535] width 4 height 4
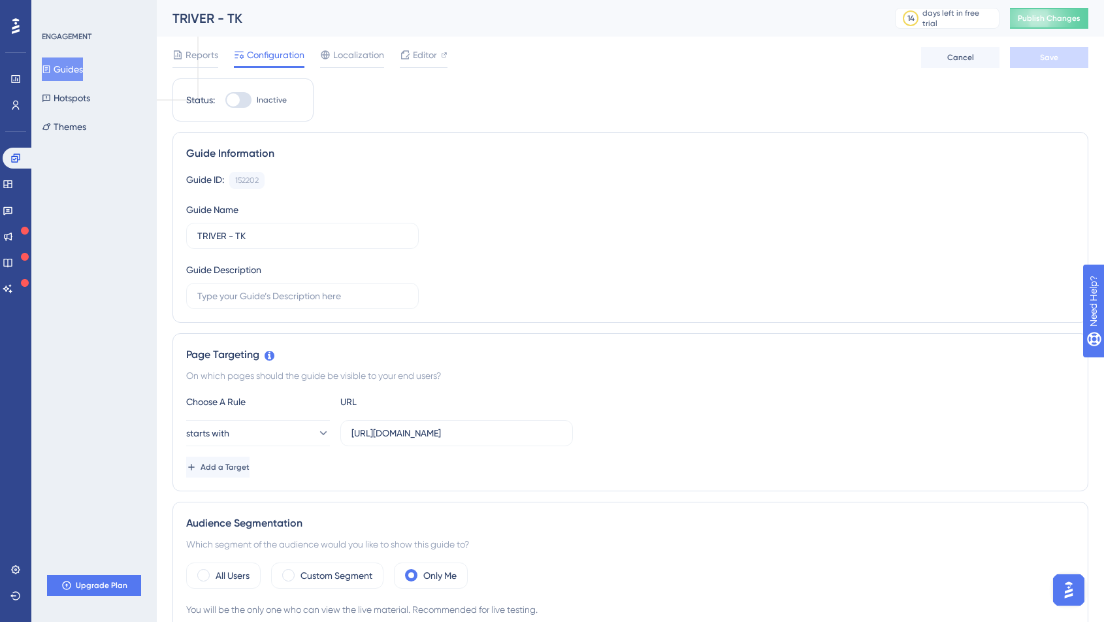
click at [133, 480] on div "ENGAGEMENT Guides Hotspots Themes Upgrade Plan" at bounding box center [93, 311] width 125 height 622
